Goal: Information Seeking & Learning: Learn about a topic

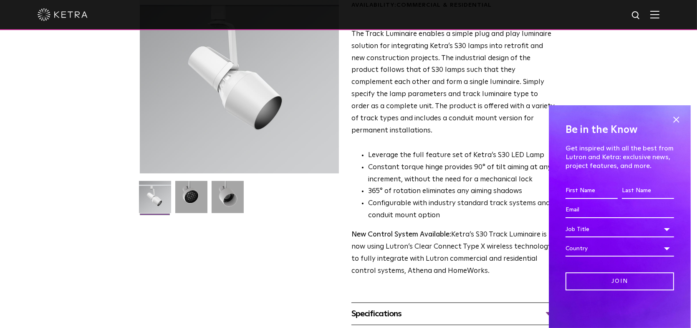
scroll to position [125, 0]
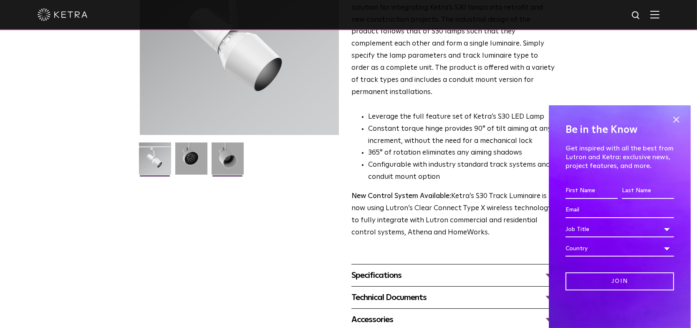
click at [227, 157] on img at bounding box center [228, 161] width 32 height 38
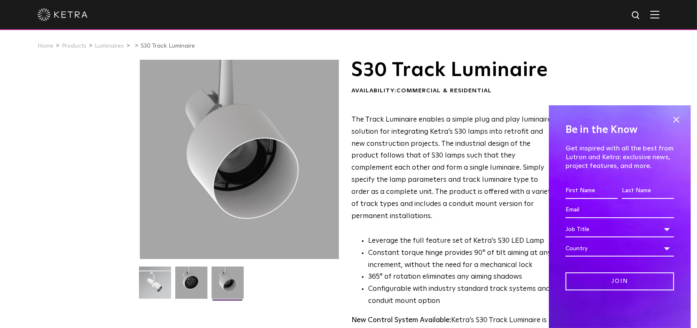
scroll to position [0, 0]
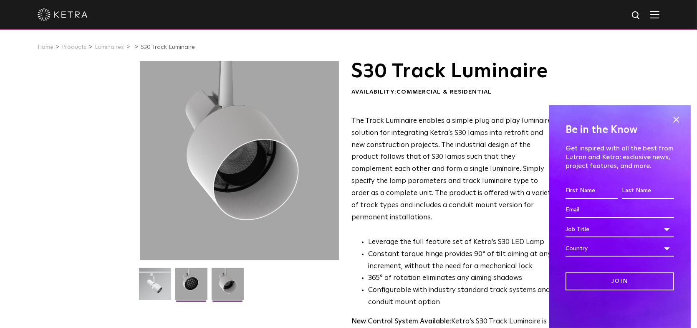
click at [175, 271] on img at bounding box center [191, 286] width 32 height 38
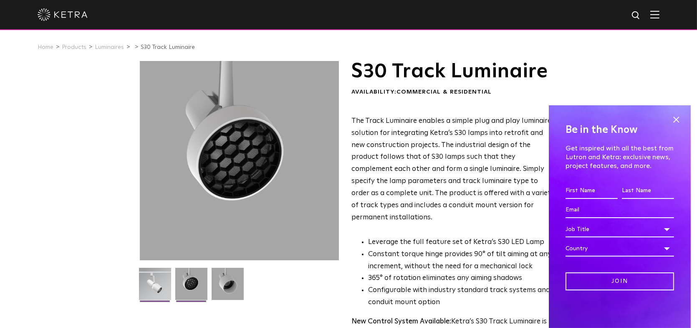
click at [158, 277] on img at bounding box center [155, 286] width 32 height 38
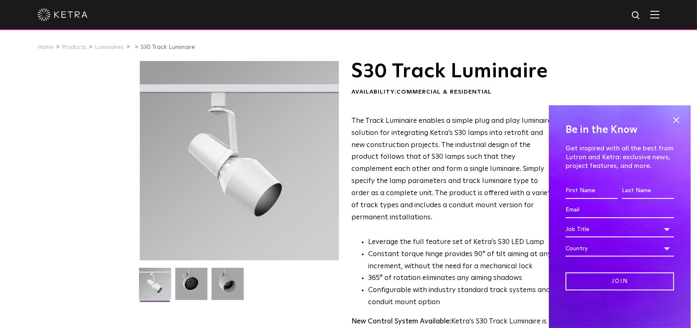
click at [152, 281] on img at bounding box center [155, 286] width 32 height 38
click at [494, 236] on li "Leverage the full feature set of Ketra’s S30 LED Lamp" at bounding box center [461, 242] width 187 height 12
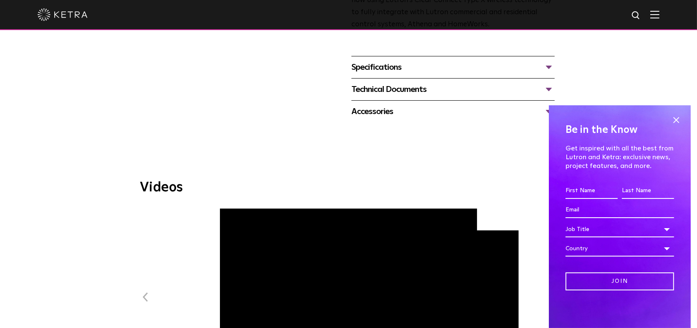
scroll to position [334, 0]
click at [411, 82] on div "Technical Documents" at bounding box center [452, 88] width 203 height 13
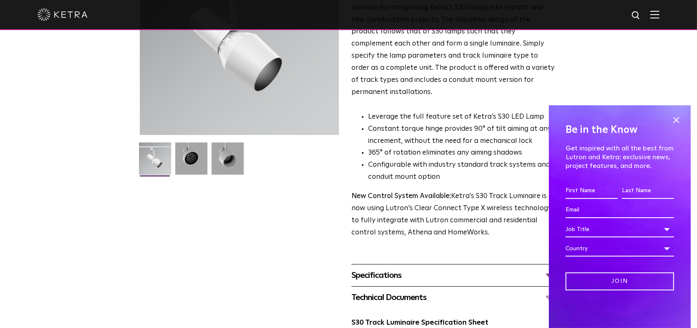
scroll to position [0, 0]
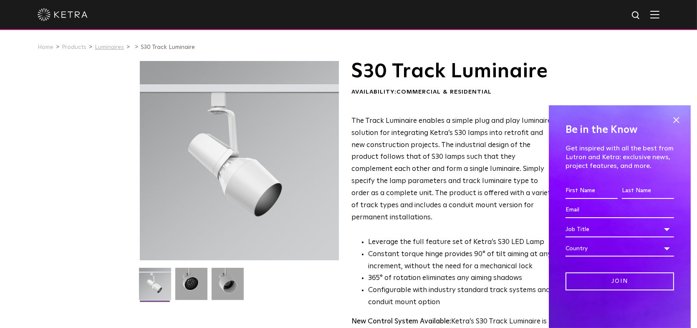
click at [111, 48] on link "Luminaires" at bounding box center [109, 47] width 29 height 6
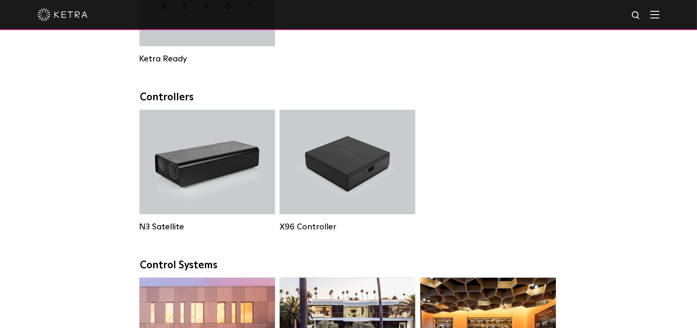
scroll to position [1043, 0]
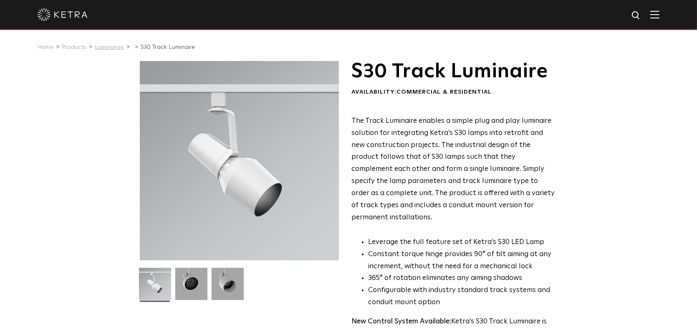
click at [114, 50] on link "Luminaires" at bounding box center [109, 47] width 29 height 6
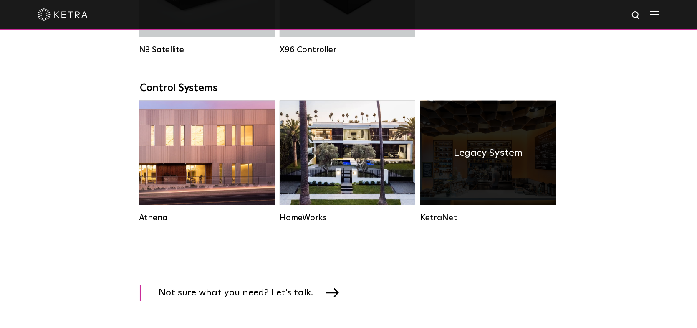
scroll to position [1252, 0]
